Goal: Information Seeking & Learning: Learn about a topic

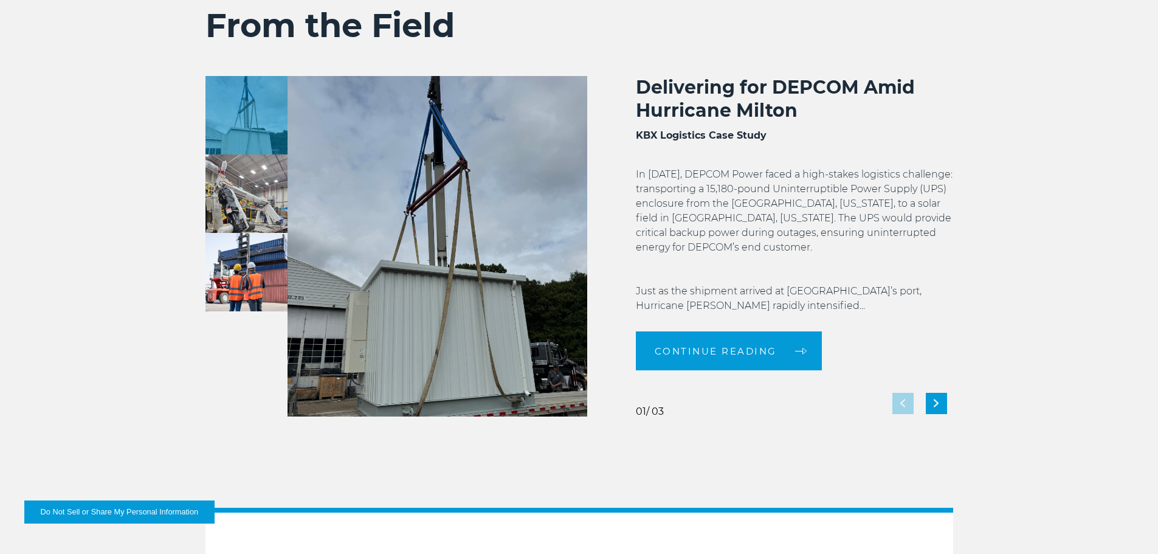
scroll to position [2288, 0]
click at [946, 407] on div "Next slide" at bounding box center [936, 403] width 21 height 21
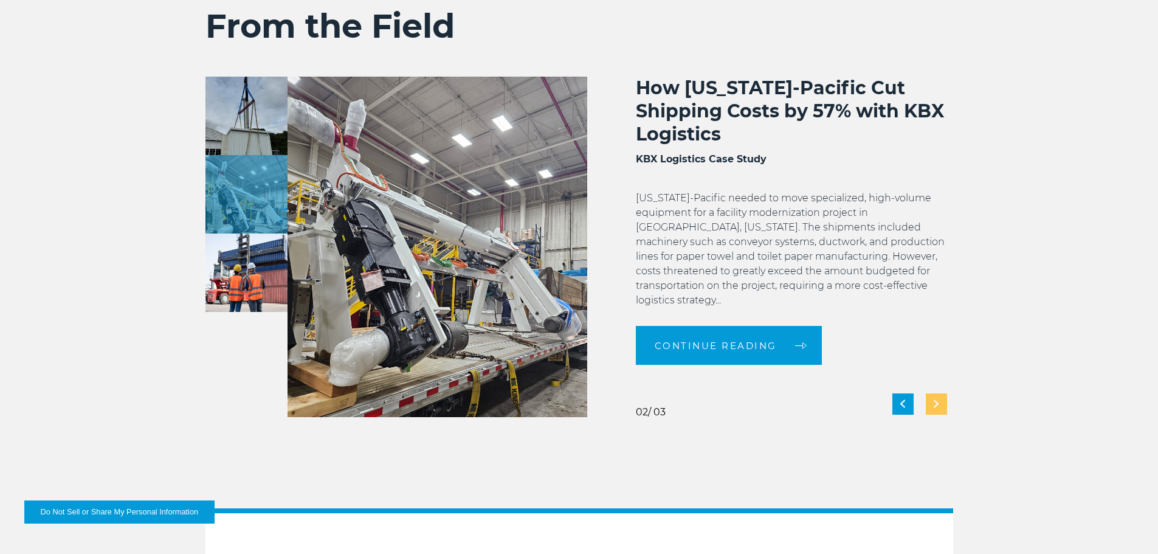
click at [946, 407] on div "Next slide" at bounding box center [936, 403] width 21 height 21
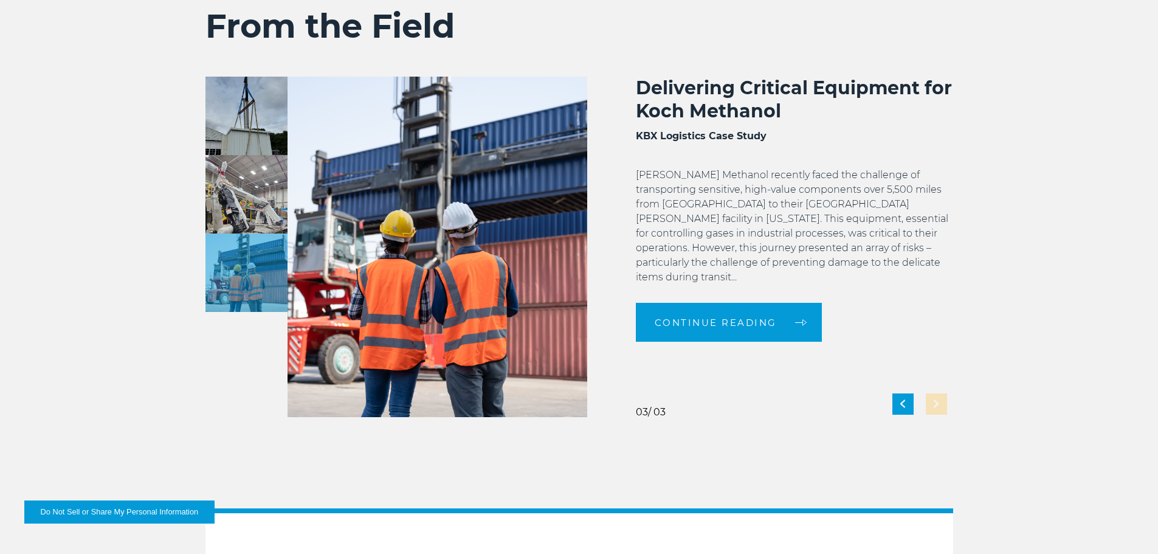
click at [946, 407] on div "Delivering Critical Equipment for Koch Methanol KBX Logistics Case Study Koch M…" at bounding box center [770, 247] width 366 height 341
click at [937, 407] on div "Delivering Critical Equipment for Koch Methanol KBX Logistics Case Study Koch M…" at bounding box center [770, 247] width 366 height 341
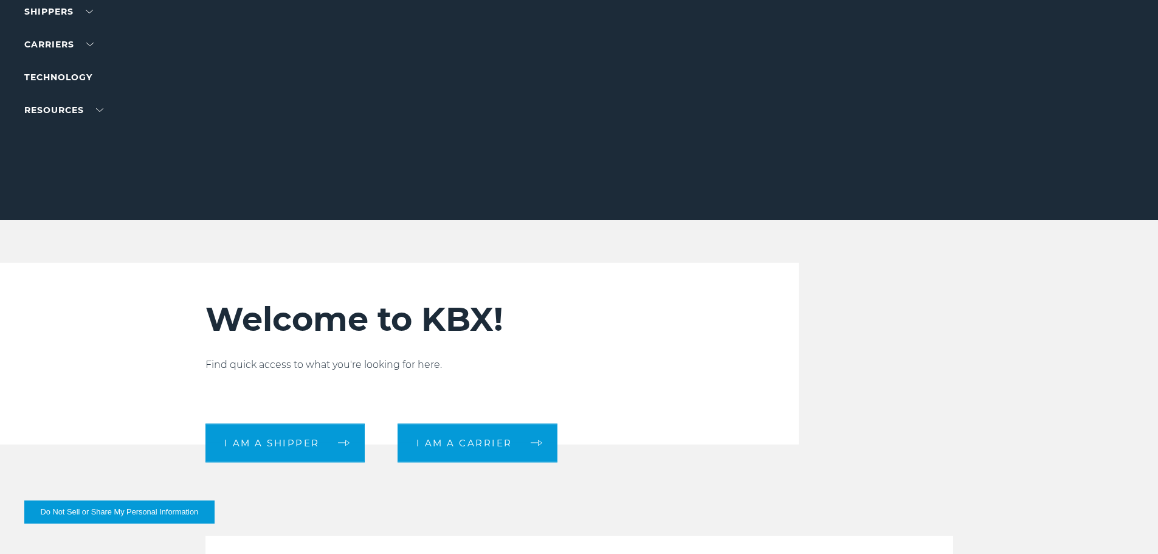
scroll to position [0, 0]
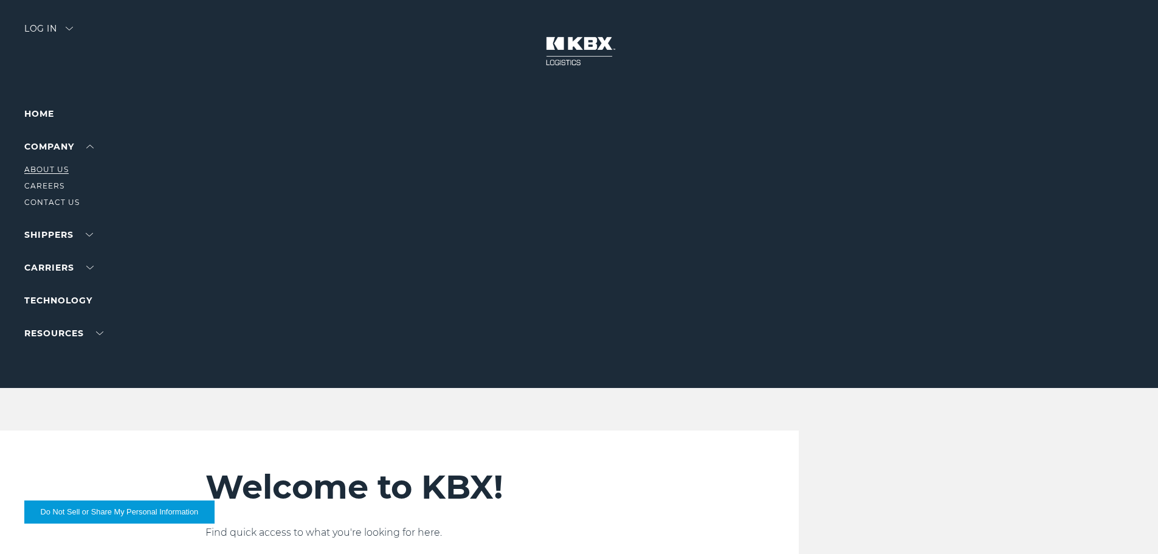
click at [56, 166] on link "About Us" at bounding box center [46, 169] width 44 height 9
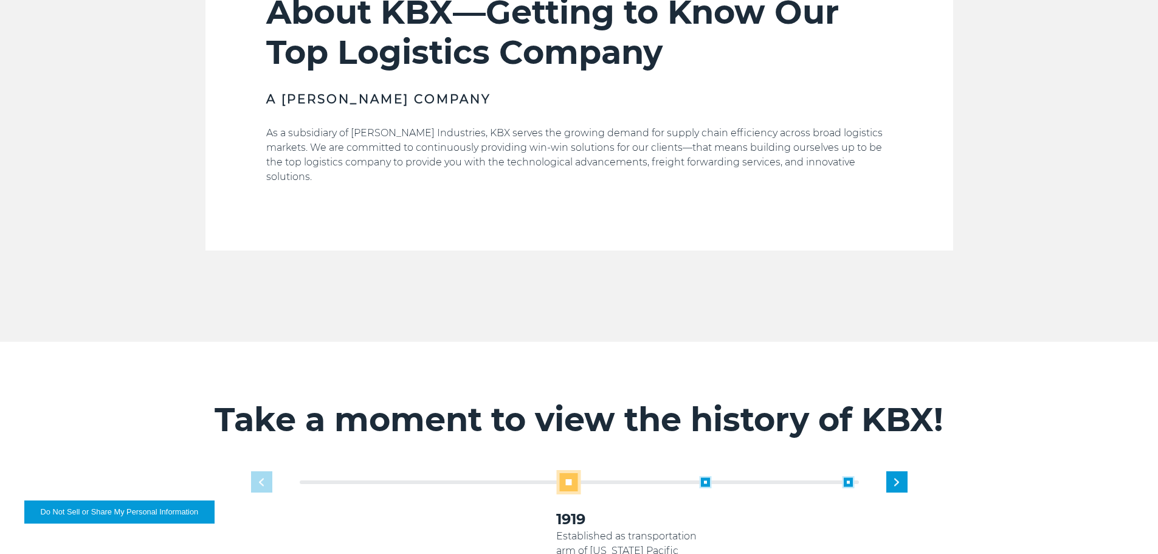
scroll to position [669, 0]
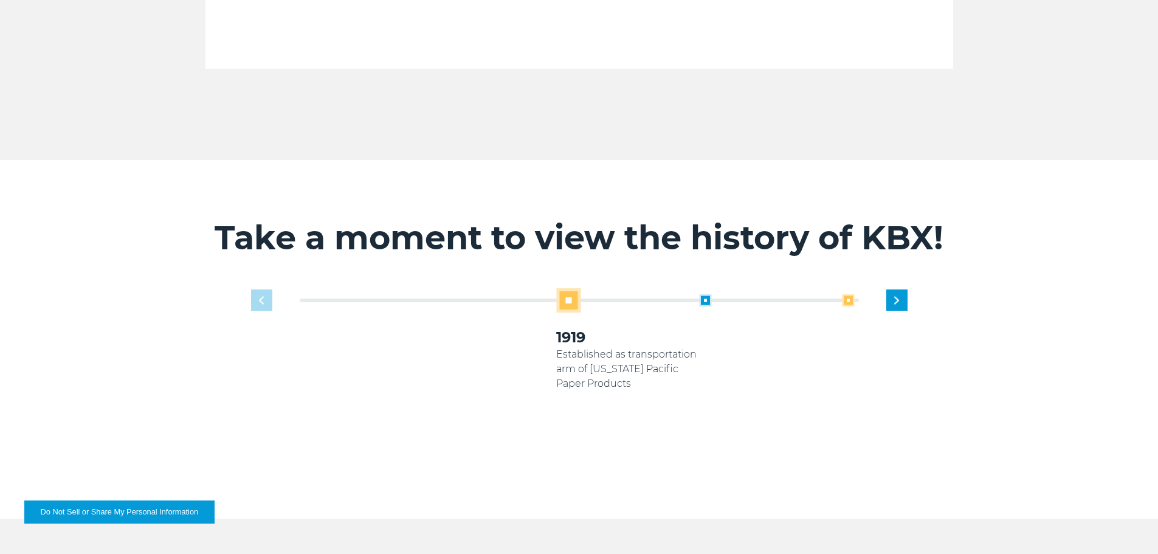
click at [850, 294] on span at bounding box center [848, 300] width 12 height 12
click at [702, 294] on span at bounding box center [705, 300] width 12 height 12
click at [705, 294] on span at bounding box center [705, 300] width 12 height 12
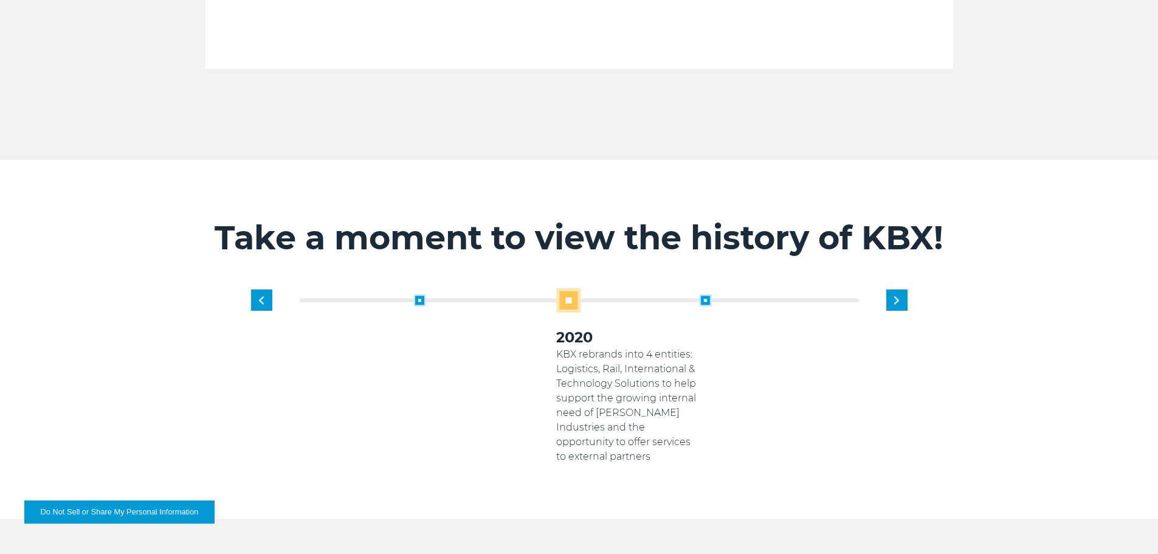
click at [705, 294] on span at bounding box center [705, 300] width 12 height 12
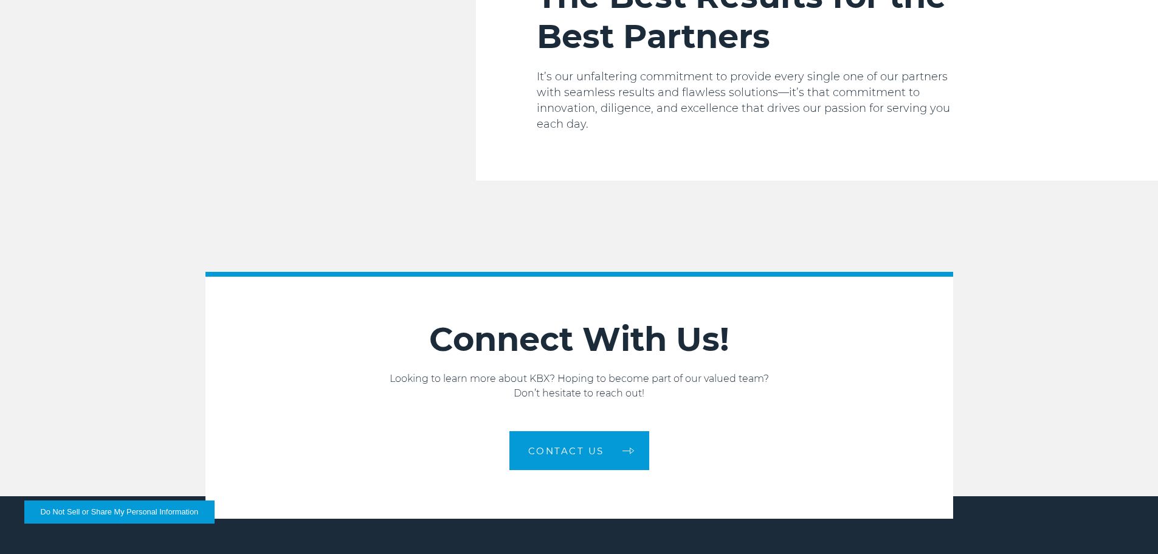
scroll to position [2060, 0]
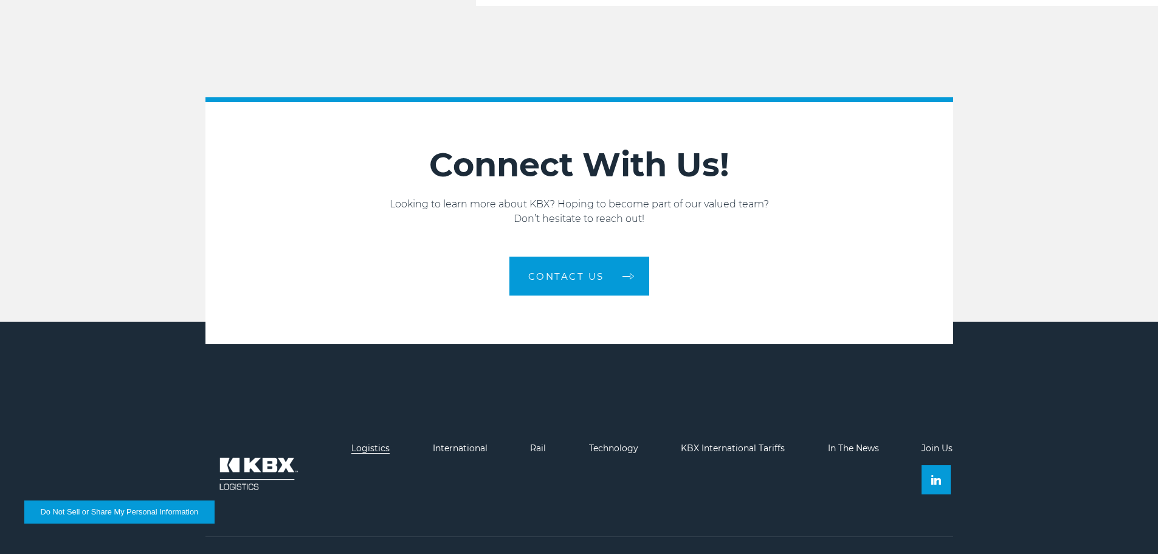
click at [372, 443] on link "Logistics" at bounding box center [370, 448] width 38 height 11
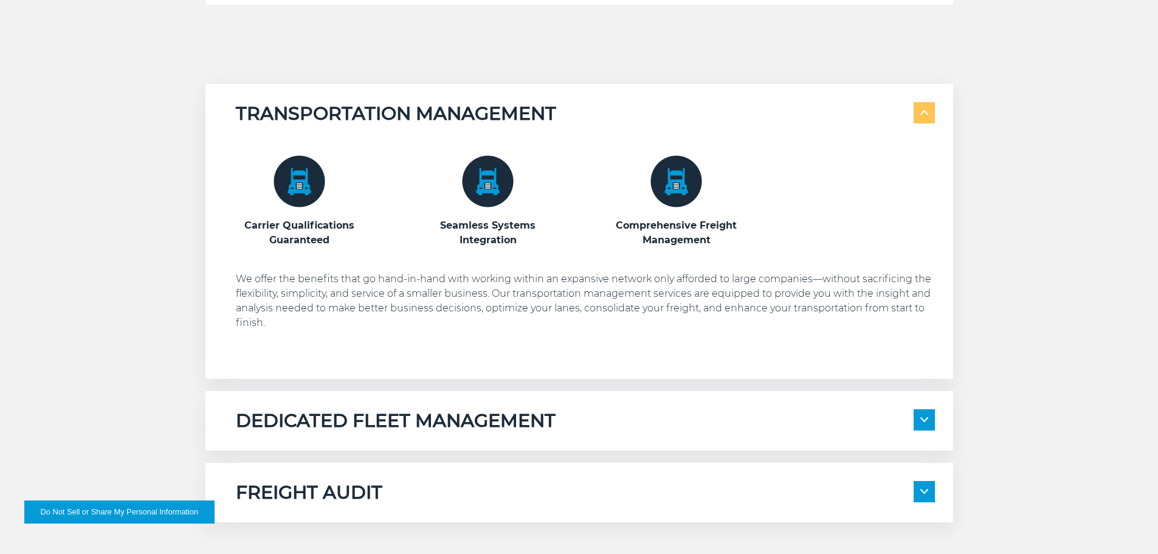
scroll to position [669, 0]
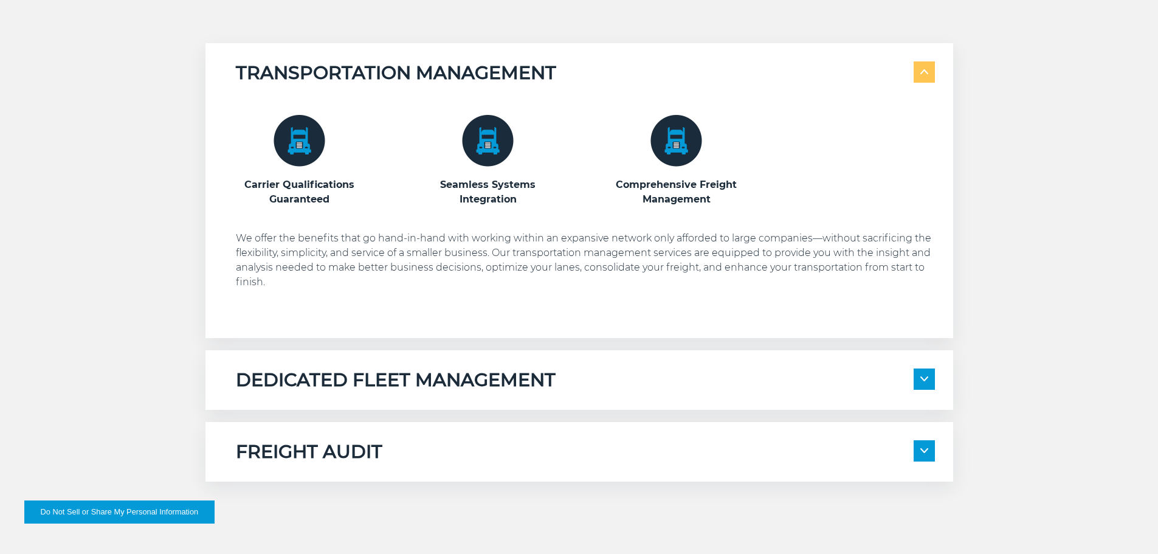
click at [929, 379] on span at bounding box center [924, 379] width 21 height 21
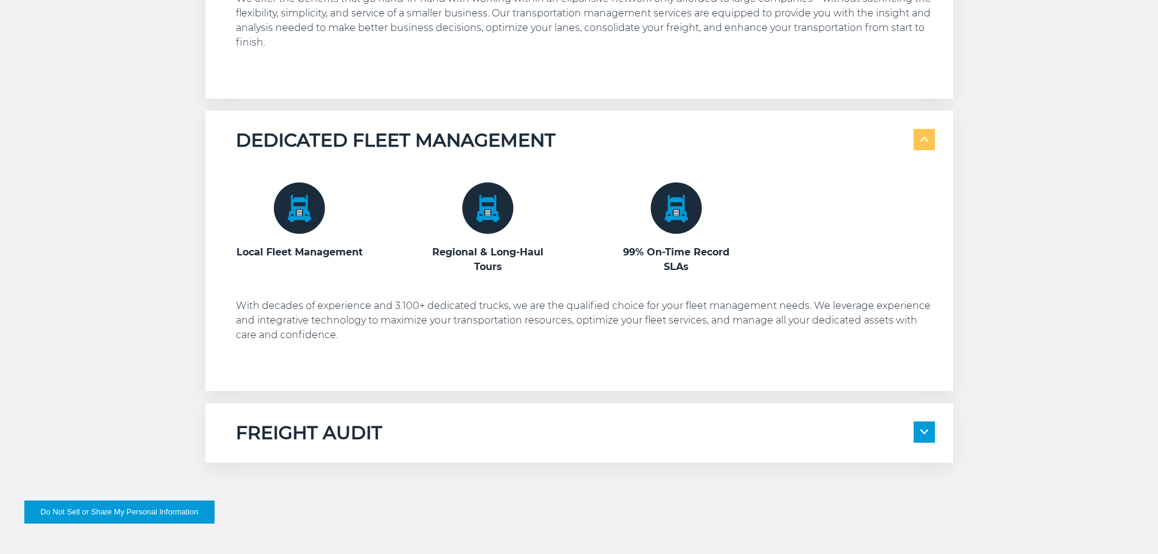
scroll to position [912, 0]
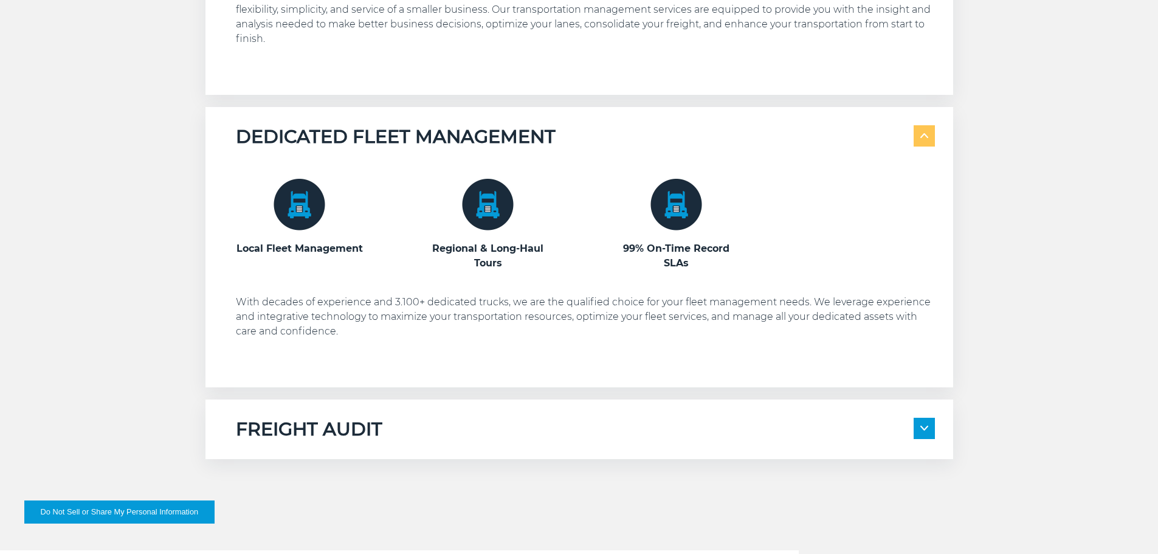
click at [932, 435] on span at bounding box center [924, 428] width 21 height 21
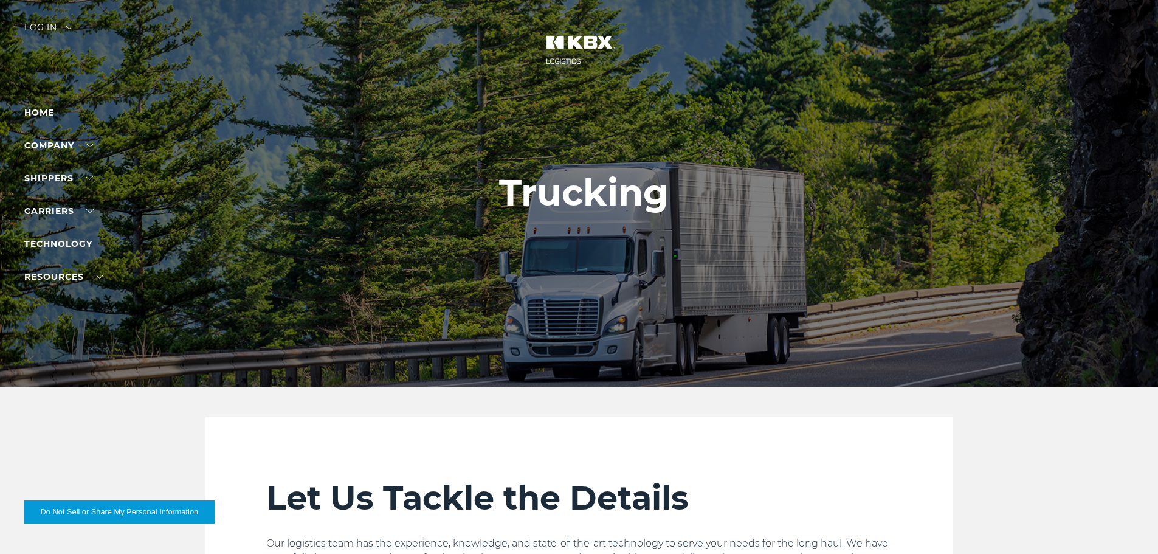
scroll to position [0, 0]
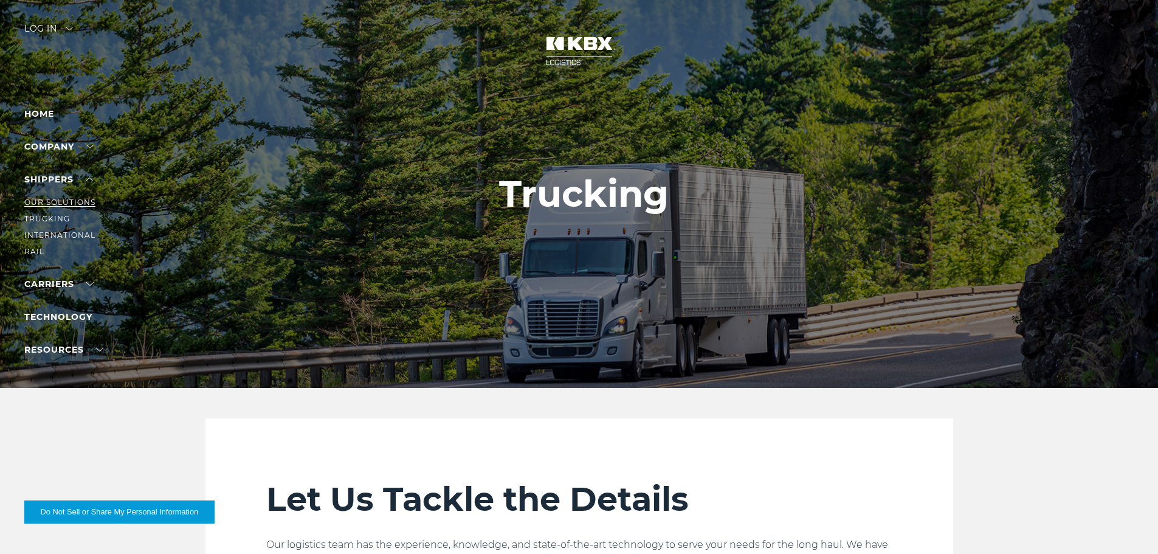
click at [71, 203] on link "Our Solutions" at bounding box center [59, 202] width 71 height 9
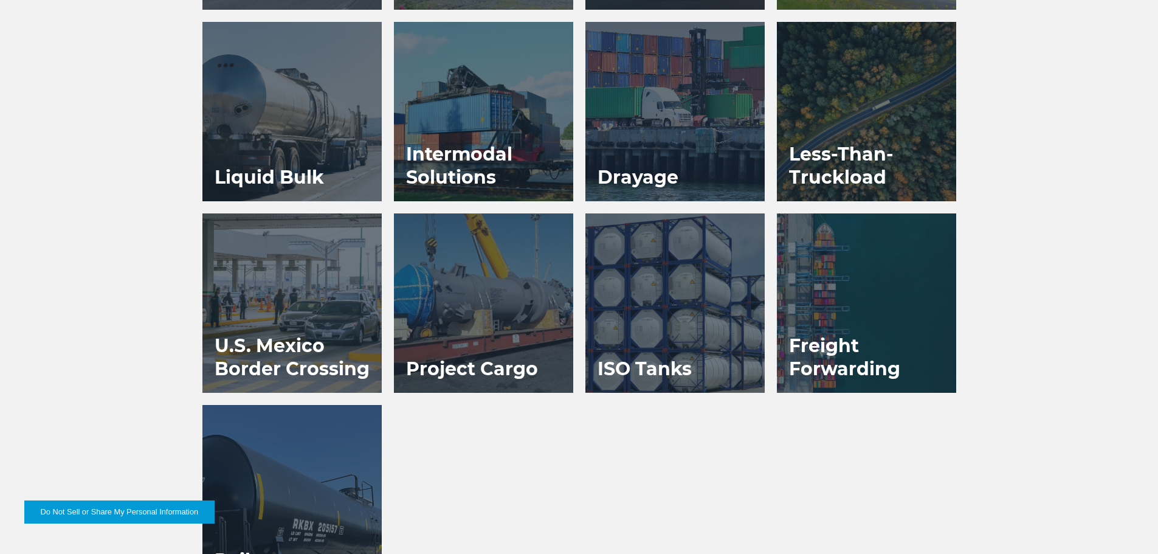
scroll to position [1127, 0]
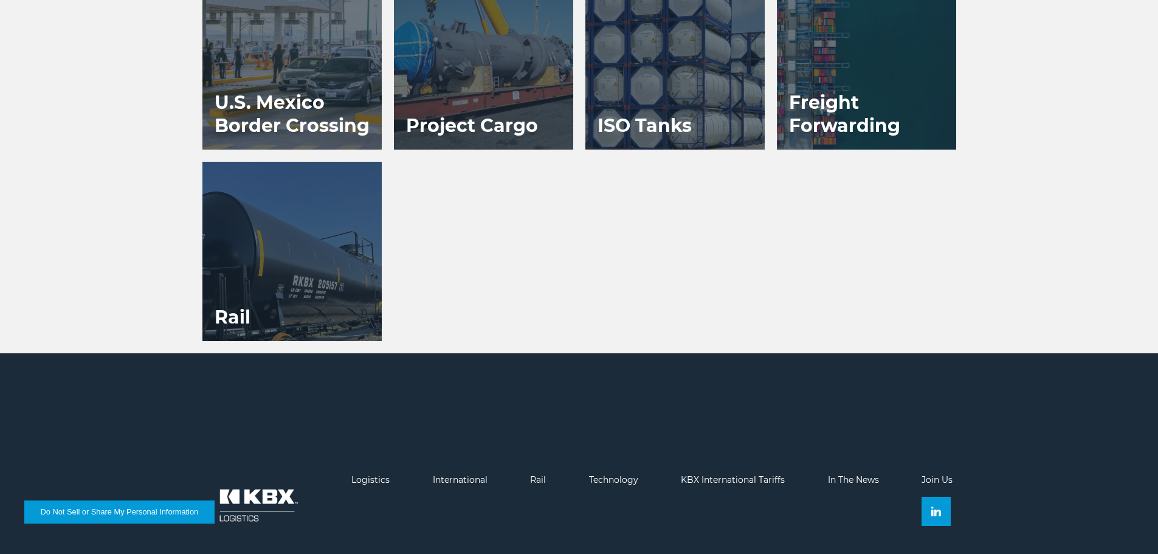
click at [294, 80] on h3 "U.S. Mexico Border Crossing" at bounding box center [292, 114] width 179 height 71
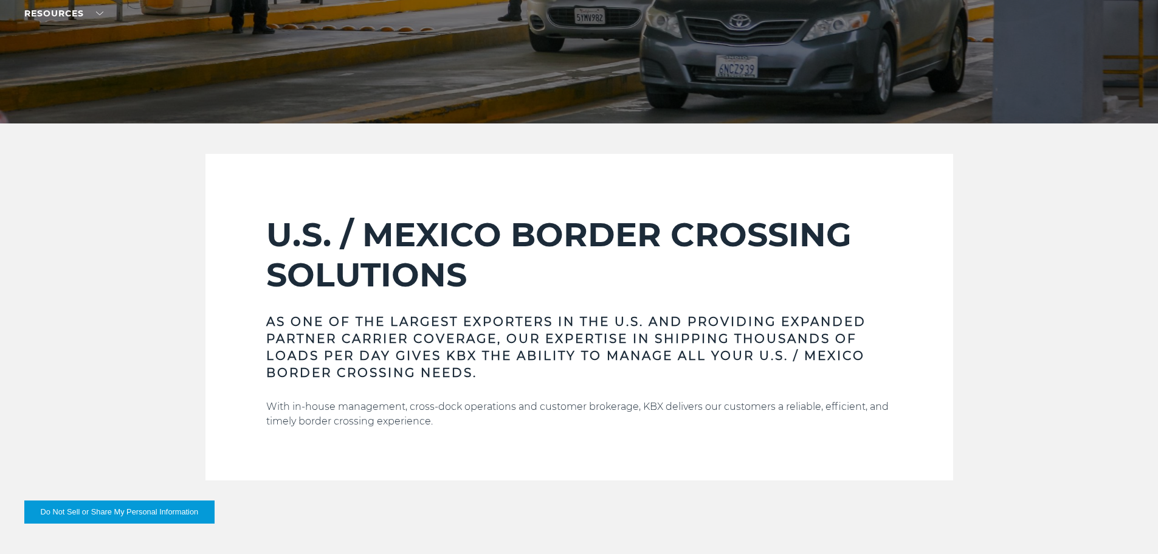
scroll to position [365, 0]
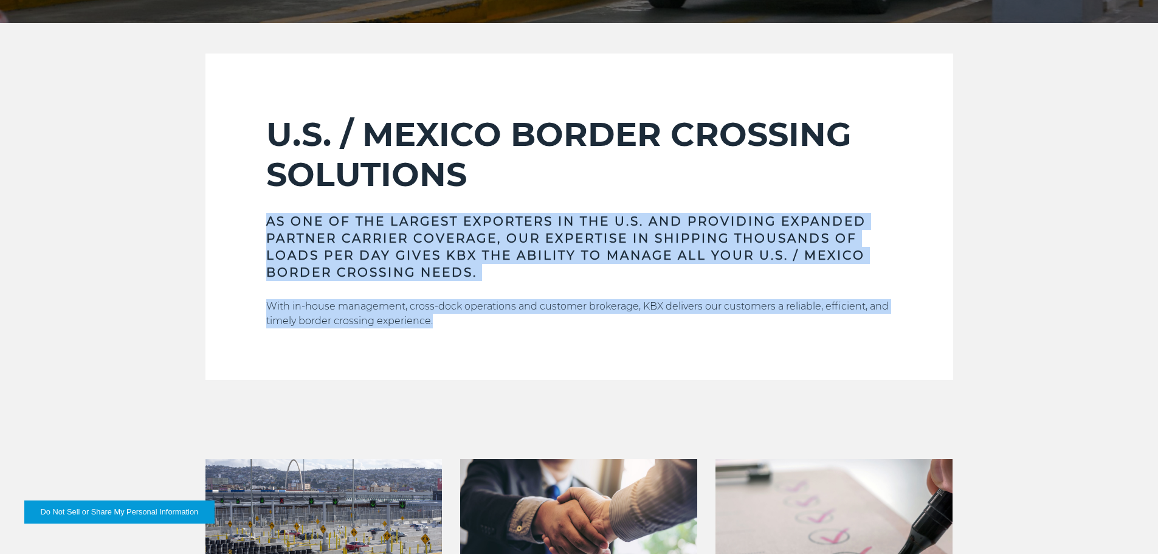
drag, startPoint x: 439, startPoint y: 323, endPoint x: 268, endPoint y: 212, distance: 204.4
click at [268, 212] on div "U.S. / MEXICO BORDER CROSSING SOLUTIONS AS ONE OF THE LARGEST EXPORTERS IN THE …" at bounding box center [579, 247] width 626 height 266
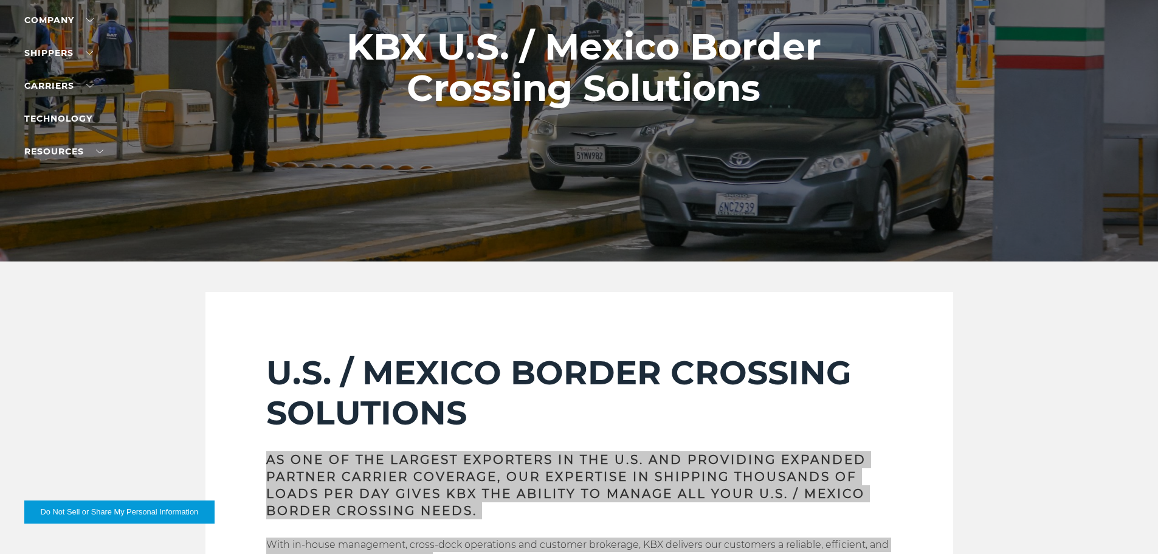
scroll to position [0, 0]
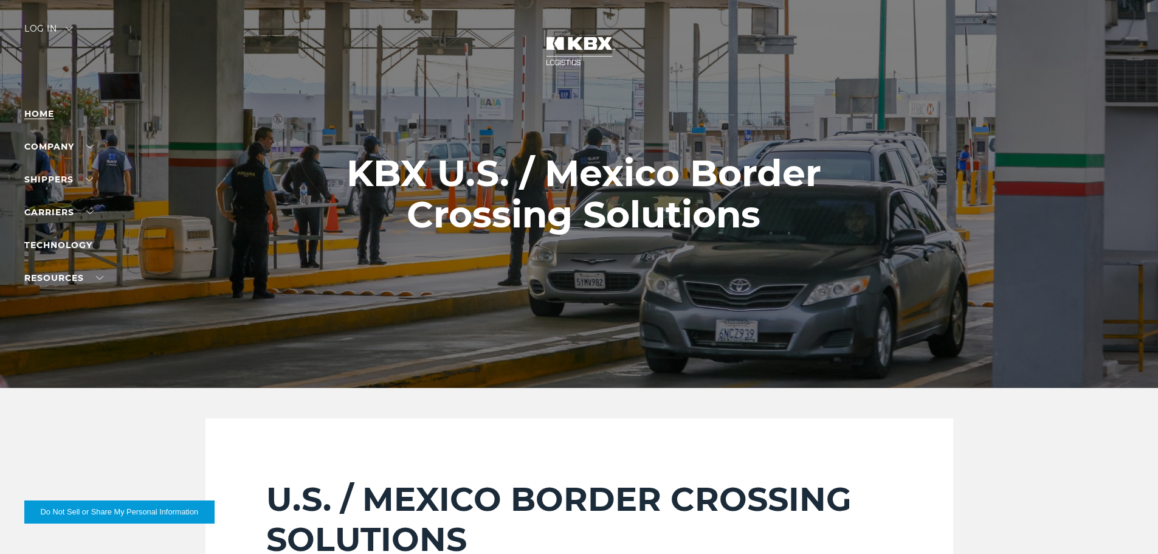
click at [47, 115] on link "Home" at bounding box center [39, 113] width 30 height 11
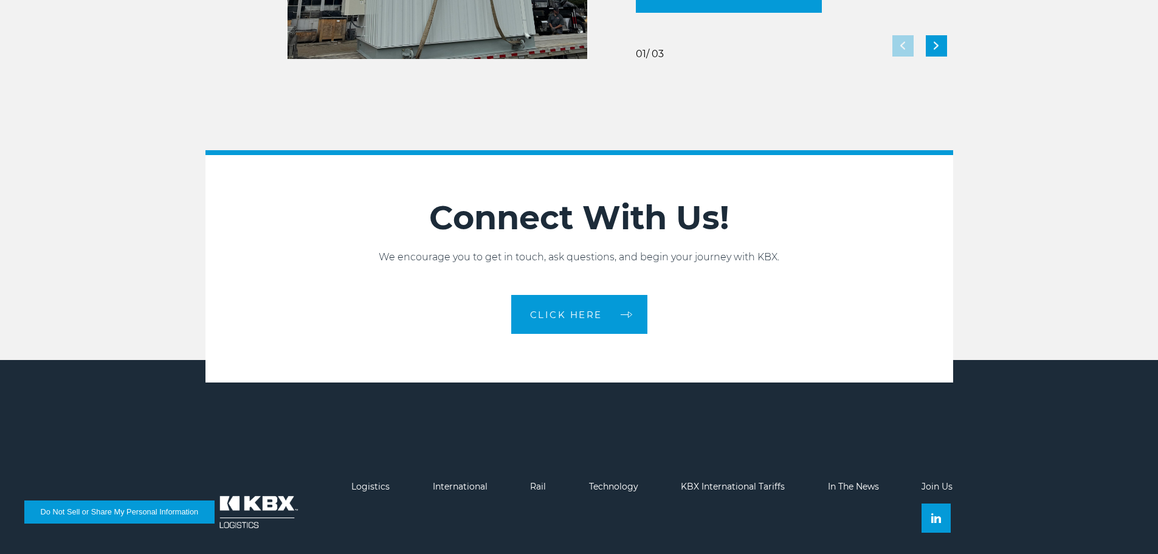
scroll to position [2713, 0]
